Goal: Task Accomplishment & Management: Complete application form

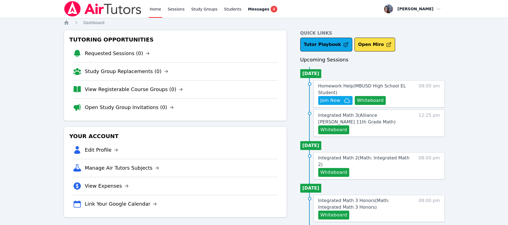
click at [365, 98] on button "Whiteboard" at bounding box center [370, 100] width 31 height 9
click at [332, 99] on span "Join Now" at bounding box center [330, 100] width 20 height 7
click at [248, 7] on span "Messages" at bounding box center [258, 9] width 21 height 6
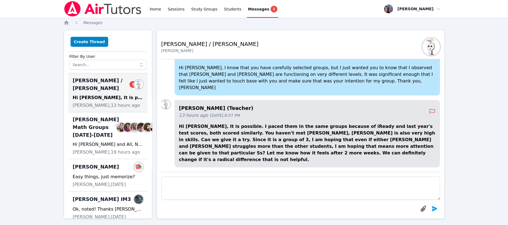
click at [111, 84] on span "Joyce Law / Leah Hoff 1" at bounding box center [105, 84] width 64 height 15
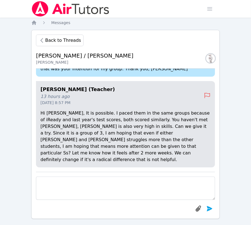
scroll to position [5, 0]
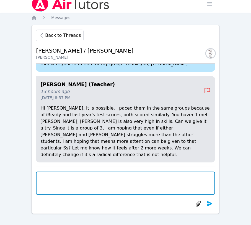
click at [42, 179] on textarea at bounding box center [125, 182] width 179 height 23
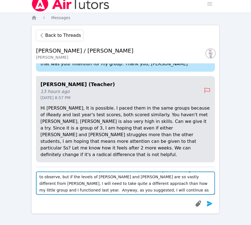
scroll to position [37, 0]
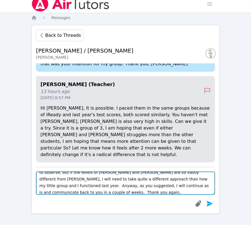
type textarea "Thank you for your response, Joyce. What I noticed was that Karina was right on…"
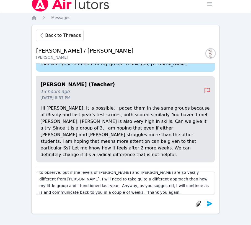
click at [211, 202] on icon "submit" at bounding box center [209, 203] width 7 height 7
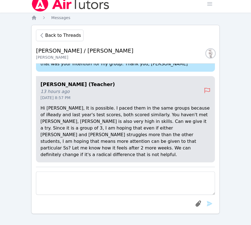
scroll to position [0, 0]
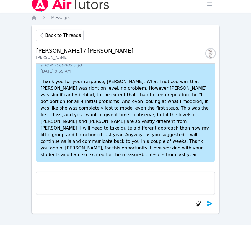
click at [32, 17] on icon "Breadcrumb" at bounding box center [34, 18] width 6 height 6
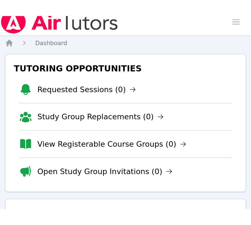
scroll to position [5, 0]
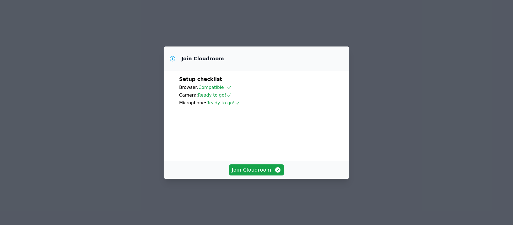
click at [246, 174] on span "Join Cloudroom" at bounding box center [257, 170] width 50 height 8
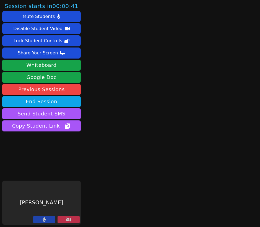
click at [70, 219] on icon at bounding box center [69, 220] width 6 height 4
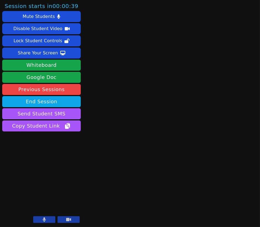
drag, startPoint x: 50, startPoint y: 198, endPoint x: 46, endPoint y: 171, distance: 27.3
click at [46, 171] on aside "Session starts in 00:00:39 Mute Students Disable Student Video Lock Student Con…" at bounding box center [41, 113] width 83 height 227
click at [71, 188] on video at bounding box center [41, 203] width 79 height 44
click at [67, 219] on icon at bounding box center [68, 219] width 5 height 3
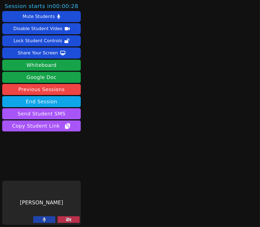
drag, startPoint x: 65, startPoint y: 218, endPoint x: 1, endPoint y: 218, distance: 64.2
click at [61, 218] on button at bounding box center [69, 220] width 22 height 7
click at [62, 220] on button at bounding box center [69, 220] width 22 height 7
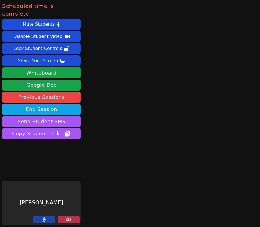
click at [38, 104] on button "End Session" at bounding box center [41, 109] width 79 height 11
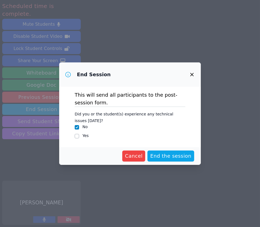
click at [166, 157] on span "End the session" at bounding box center [170, 156] width 41 height 8
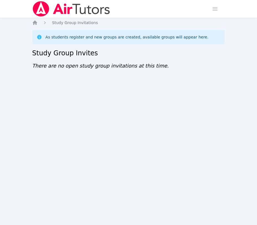
click at [36, 24] on icon "Breadcrumb" at bounding box center [35, 22] width 4 height 4
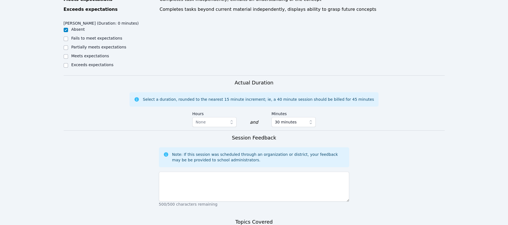
scroll to position [295, 0]
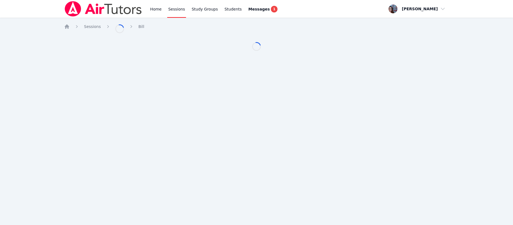
click at [176, 134] on body "Home Sessions Study Groups Students Messages 1 Open user menu [PERSON_NAME] Ope…" at bounding box center [256, 112] width 513 height 225
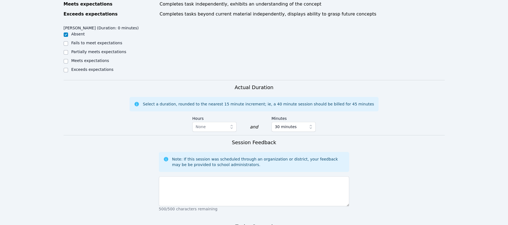
scroll to position [295, 0]
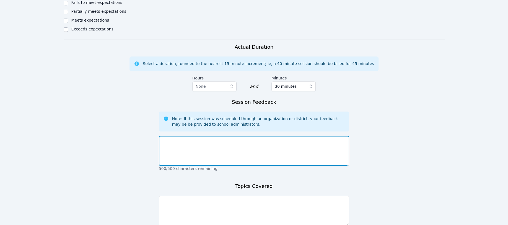
click at [186, 139] on textarea at bounding box center [254, 151] width 191 height 30
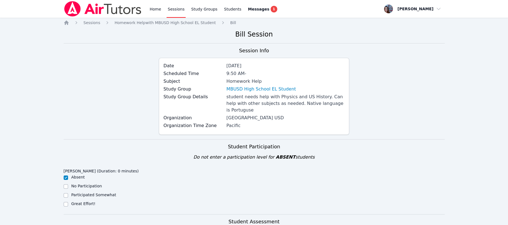
click at [142, 86] on div "Session Info Date [DATE] Scheduled Time 9:50 AM - Subject Homework Help Study G…" at bounding box center [254, 93] width 381 height 92
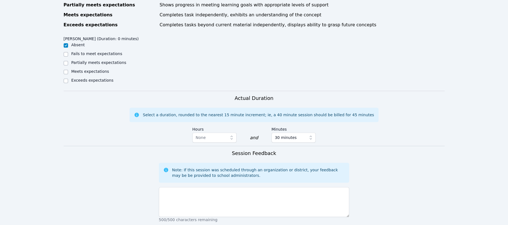
scroll to position [258, 0]
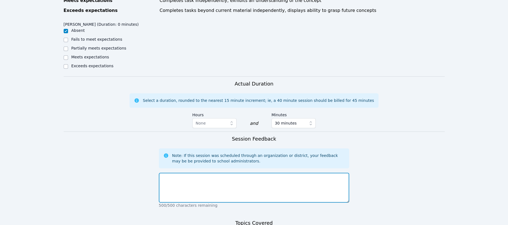
click at [192, 179] on textarea at bounding box center [254, 188] width 191 height 30
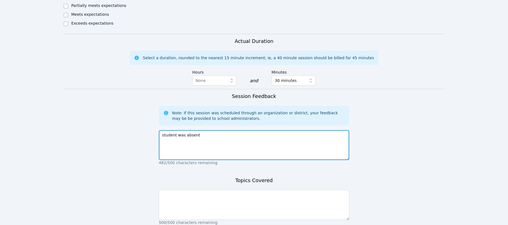
scroll to position [340, 0]
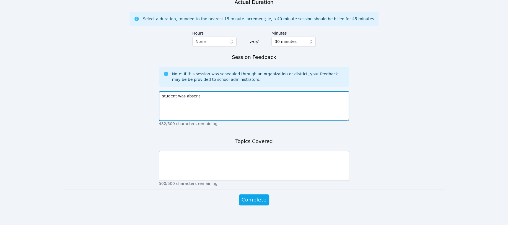
type textarea "student was absent"
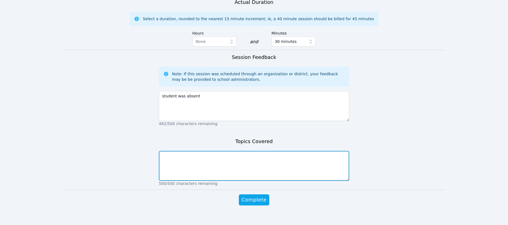
click at [172, 151] on textarea at bounding box center [254, 166] width 191 height 30
type textarea "student was absent"
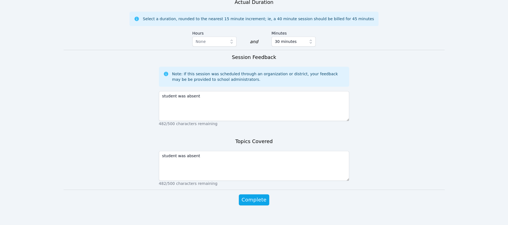
click at [250, 196] on span "Complete" at bounding box center [253, 200] width 25 height 8
